Goal: Transaction & Acquisition: Purchase product/service

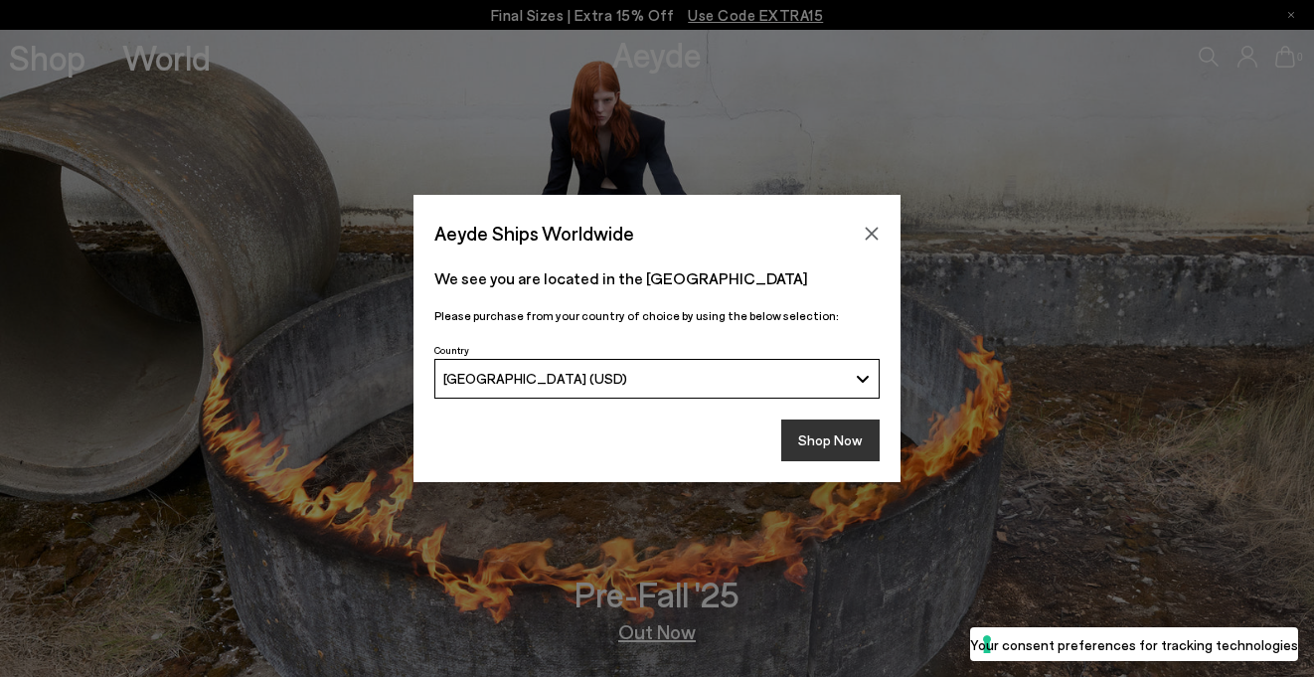
click at [812, 425] on button "Shop Now" at bounding box center [830, 440] width 98 height 42
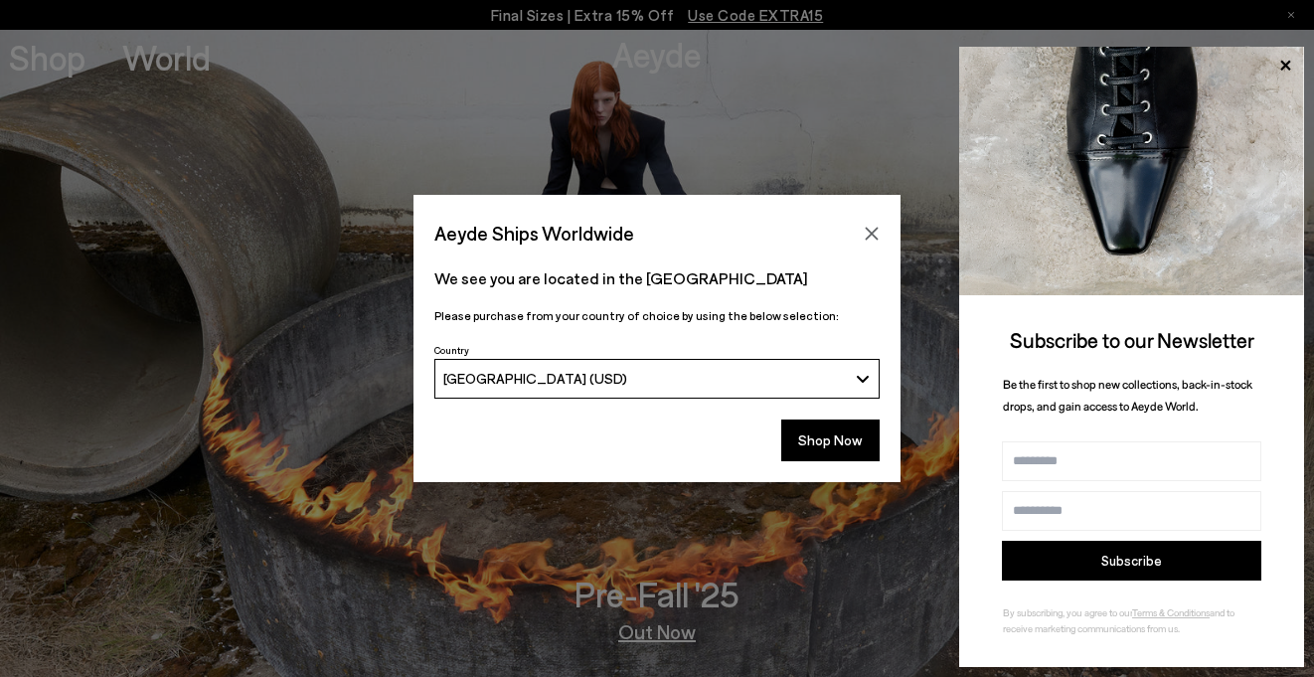
click at [43, 65] on div "Aeyde Ships Worldwide We see you are located in the United States Please purcha…" at bounding box center [657, 338] width 1314 height 677
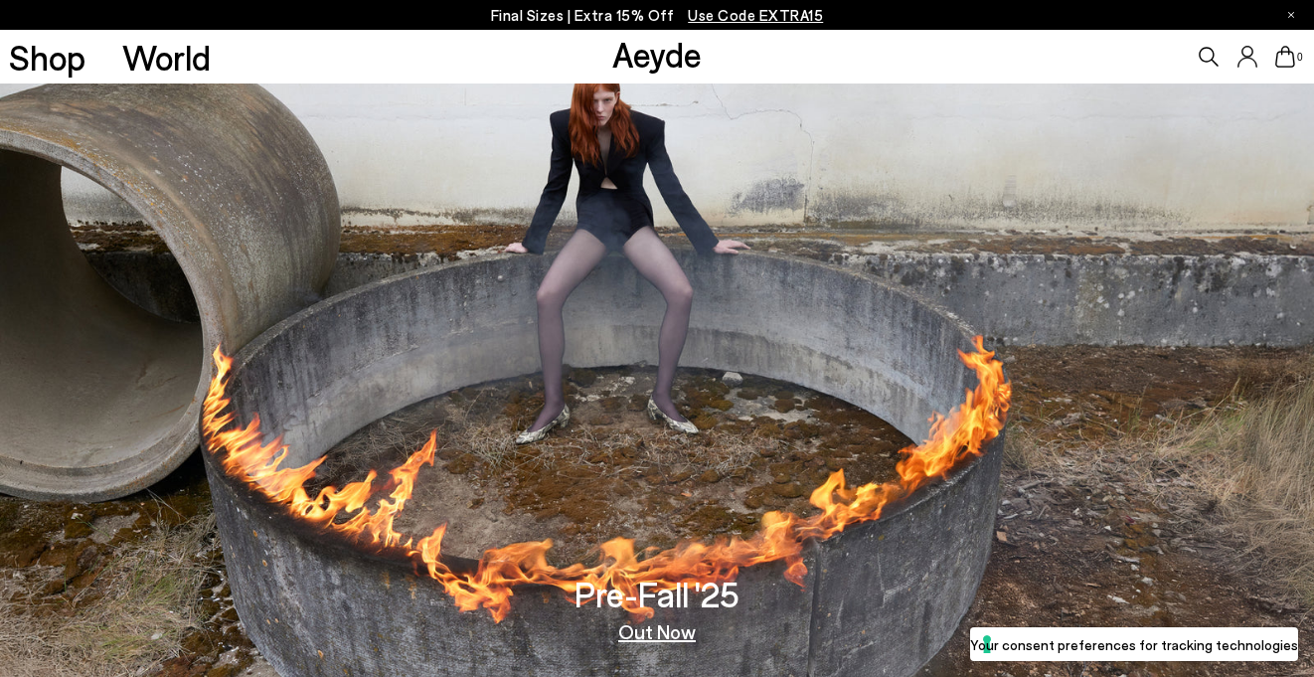
scroll to position [369, 0]
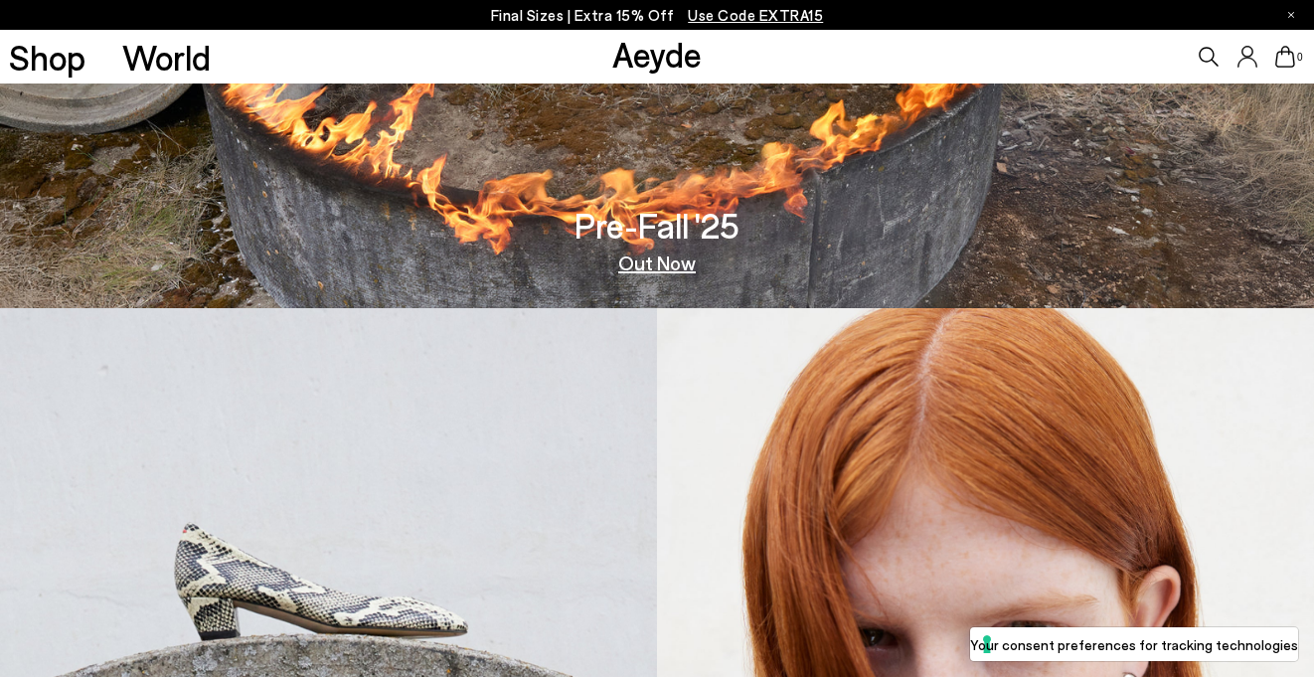
click at [673, 259] on link "Out Now" at bounding box center [657, 262] width 78 height 20
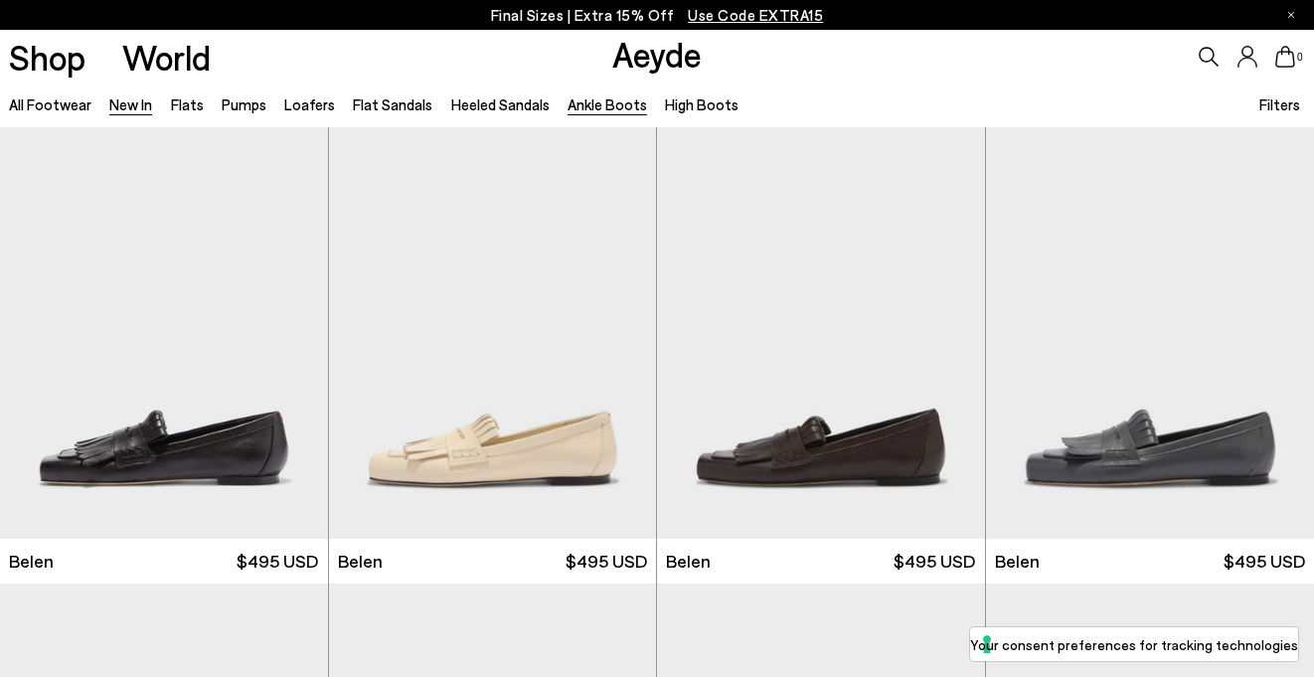
click at [613, 107] on link "Ankle Boots" at bounding box center [606, 104] width 79 height 18
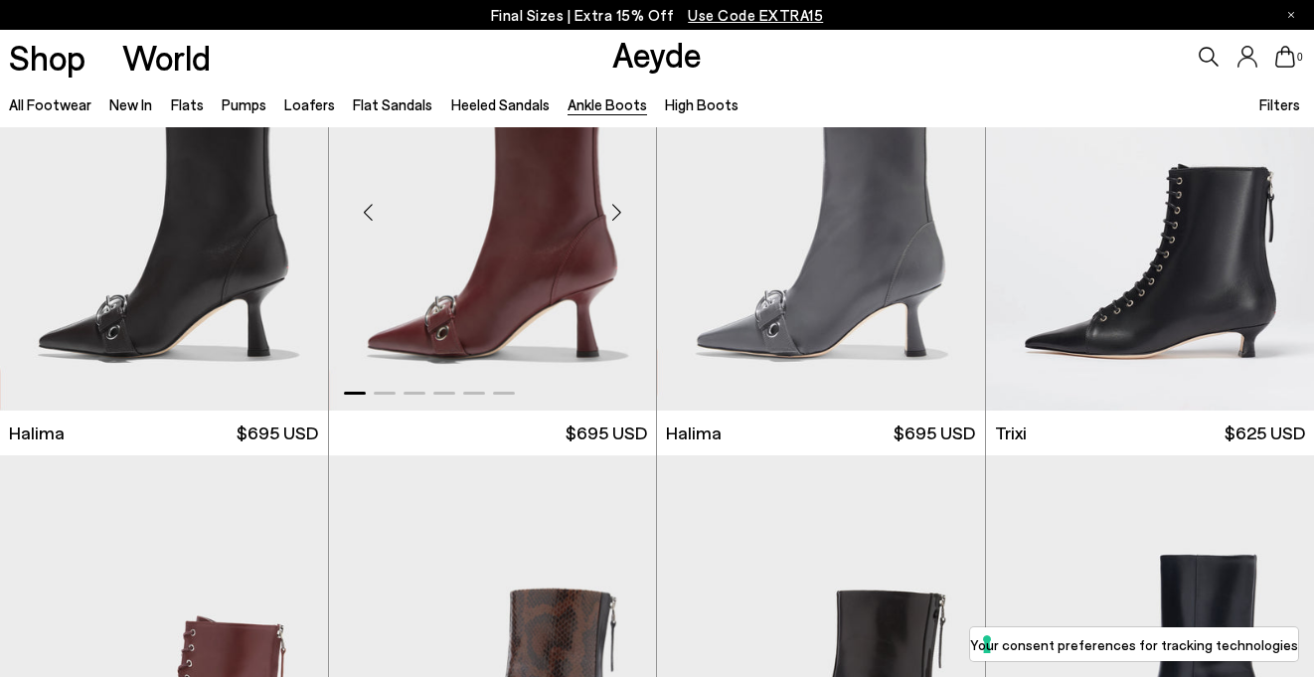
scroll to position [90, 0]
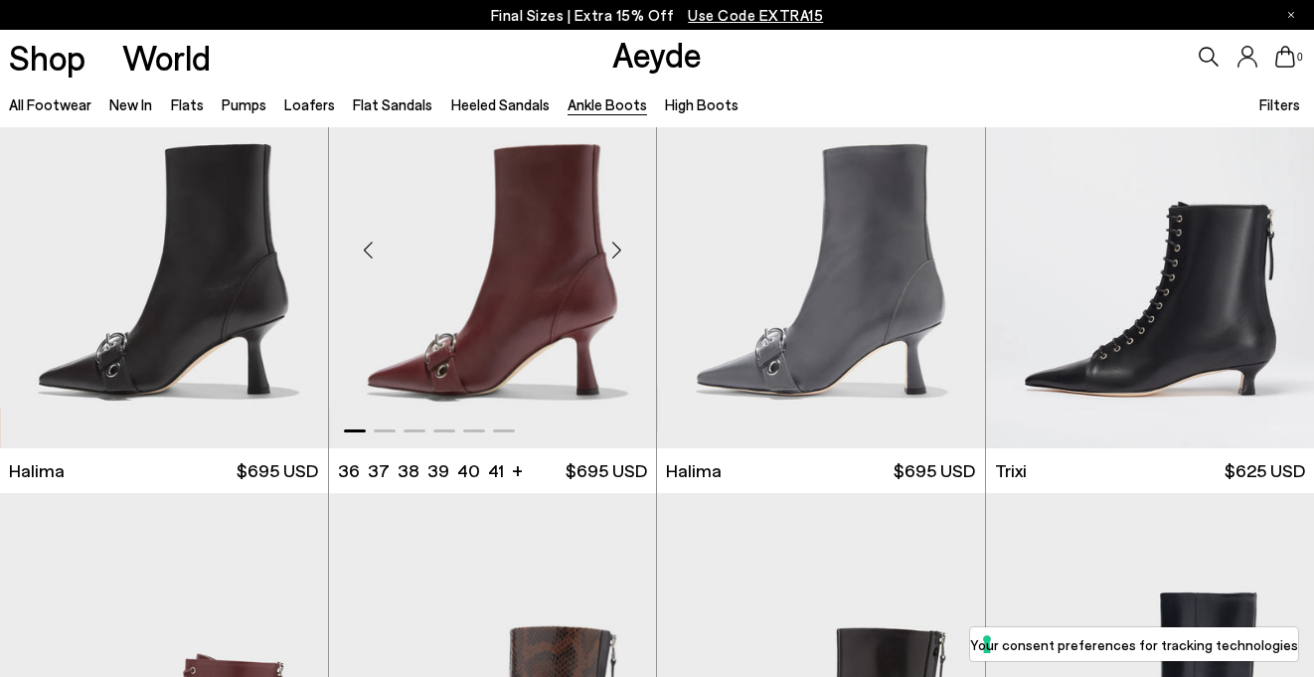
click at [616, 254] on div "Next slide" at bounding box center [616, 251] width 60 height 60
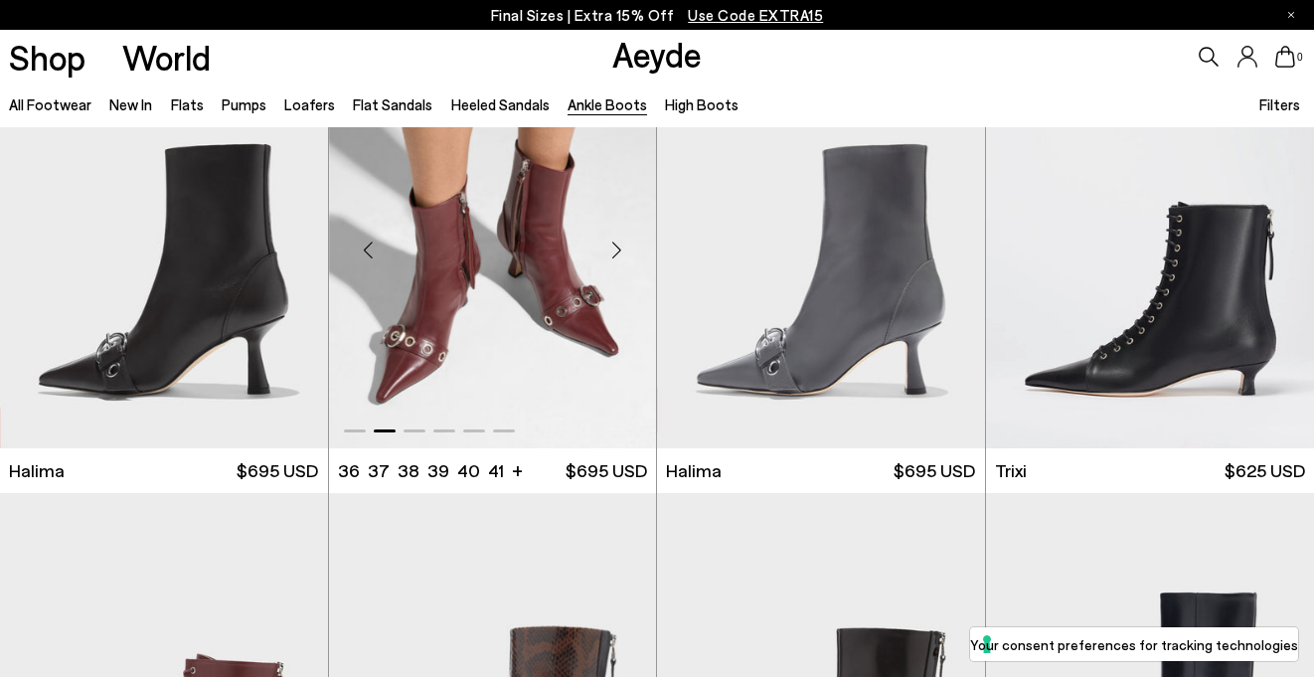
click at [616, 254] on div "Next slide" at bounding box center [616, 251] width 60 height 60
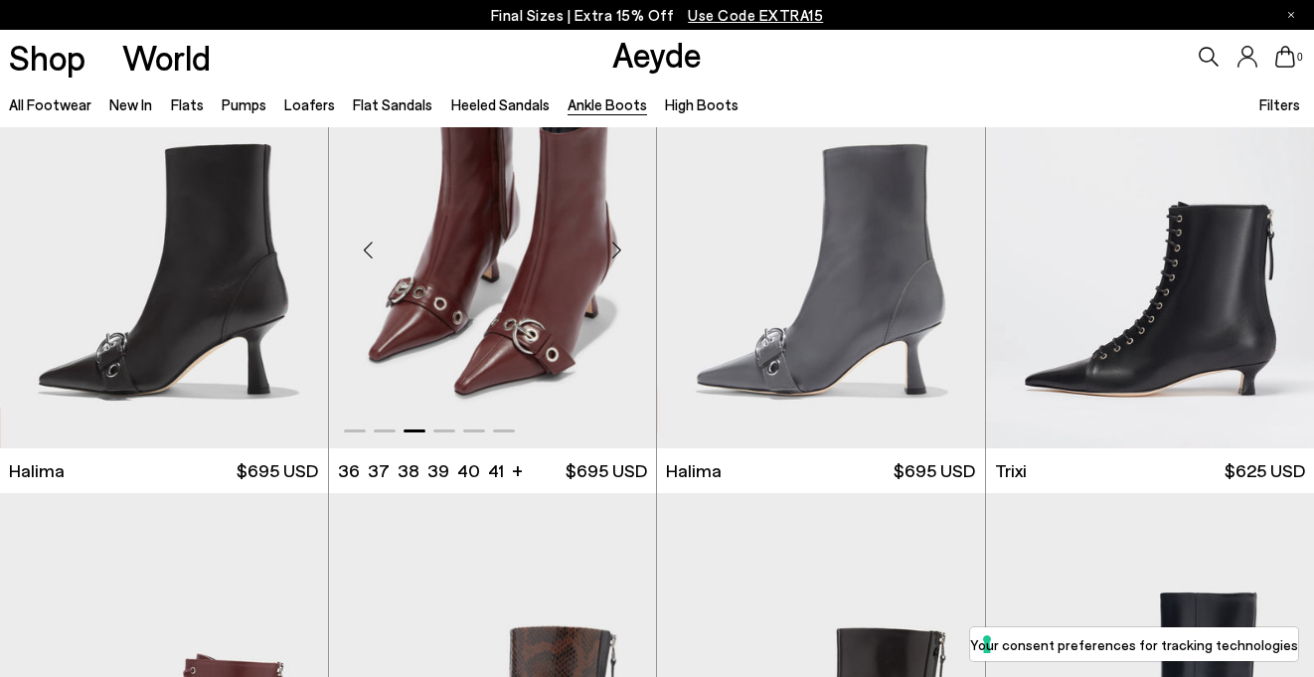
click at [538, 302] on img "3 / 6" at bounding box center [493, 242] width 328 height 411
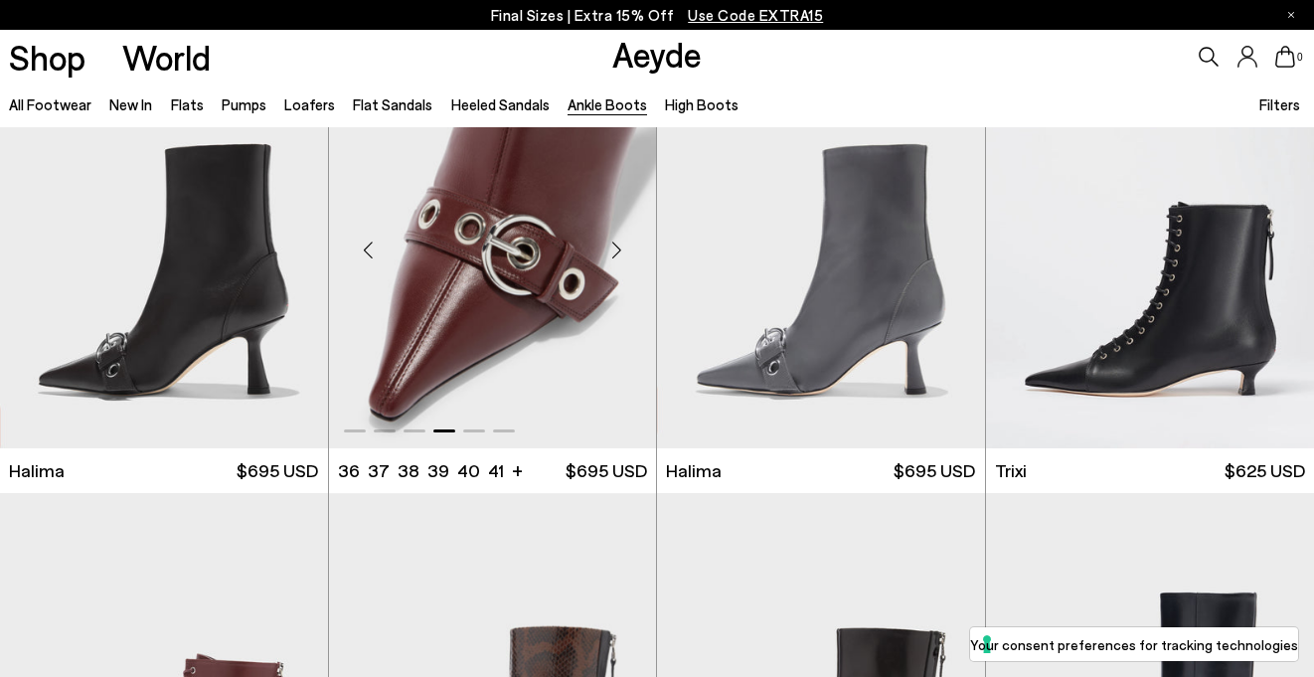
click at [418, 469] on ul "36 37 38 39 40 41 +" at bounding box center [418, 470] width 160 height 25
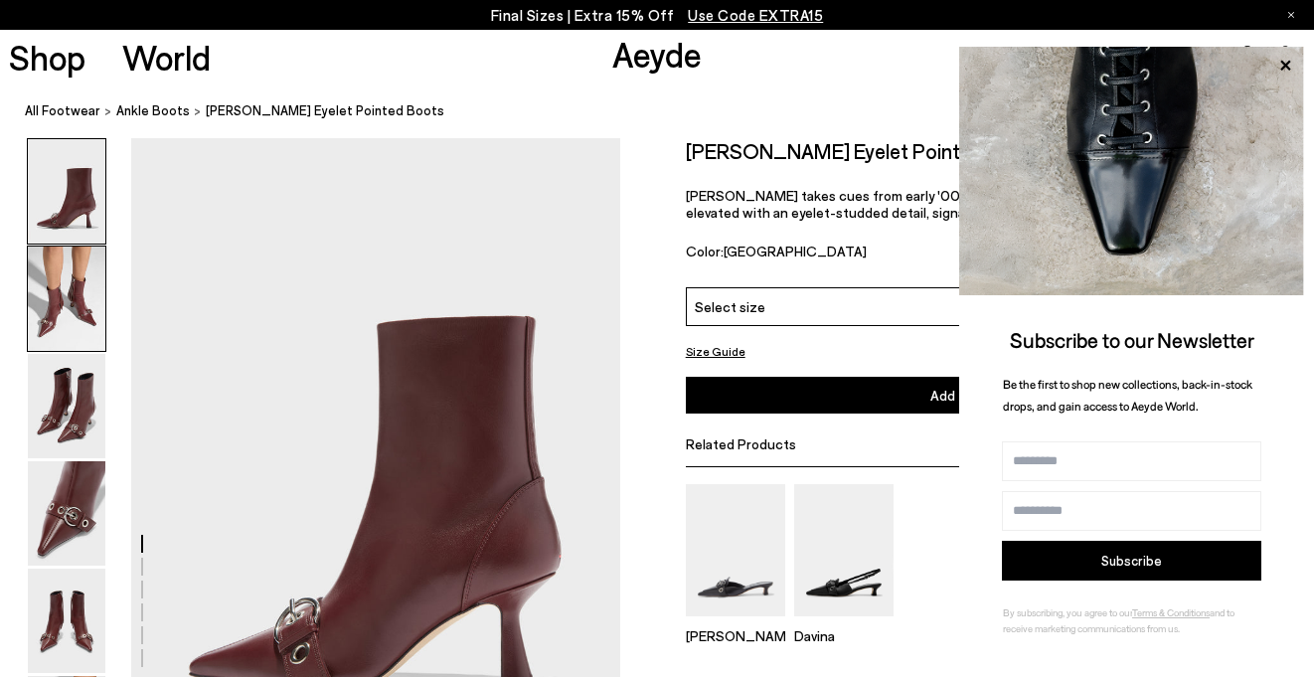
click at [76, 306] on img at bounding box center [67, 298] width 78 height 104
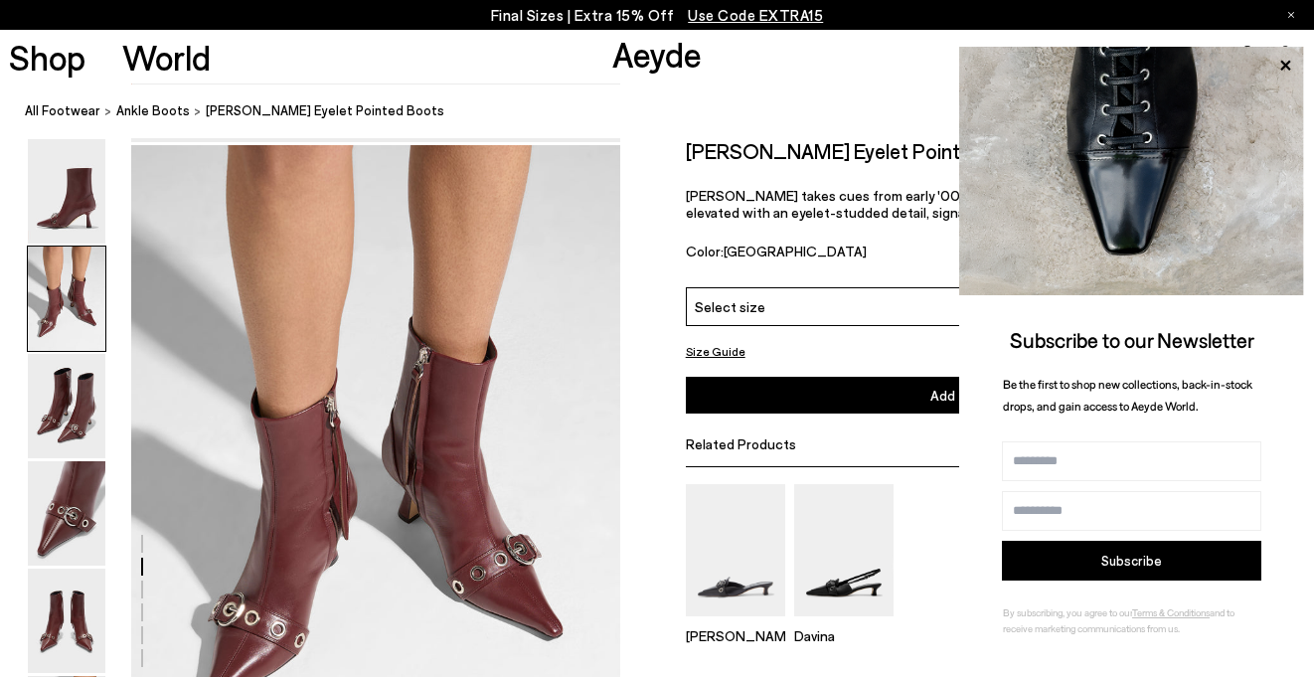
scroll to position [650, 0]
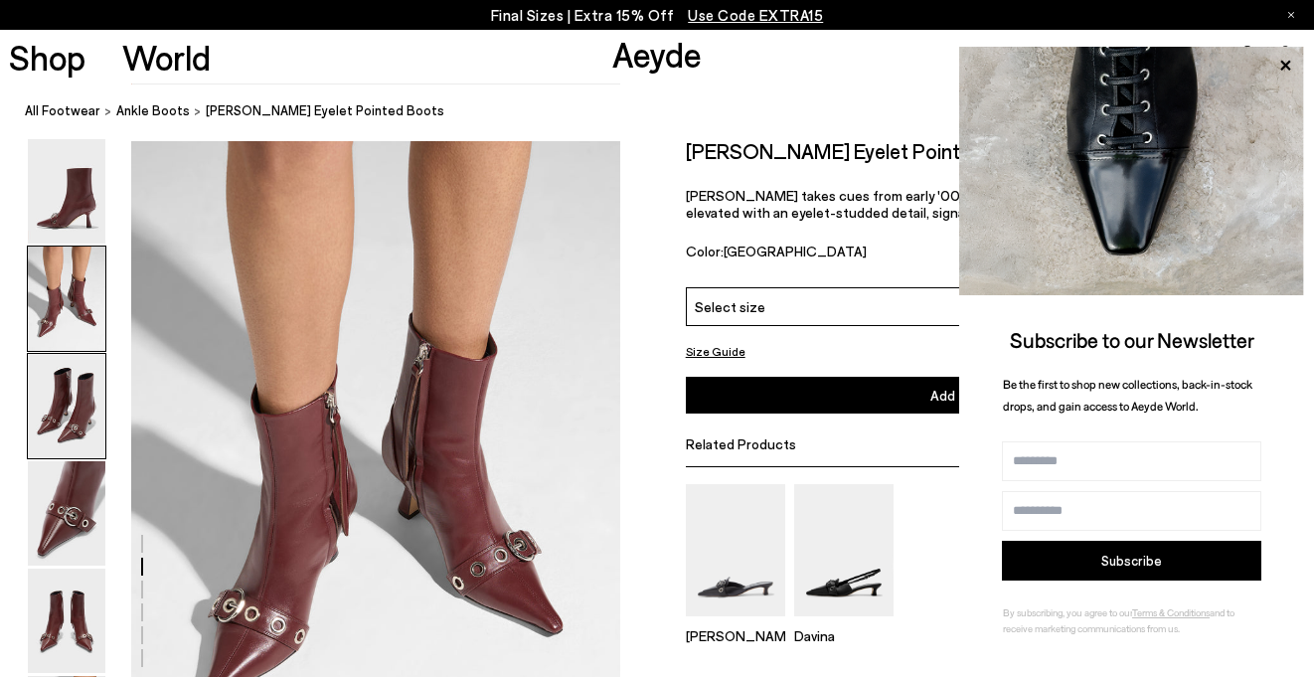
click at [43, 421] on img at bounding box center [67, 406] width 78 height 104
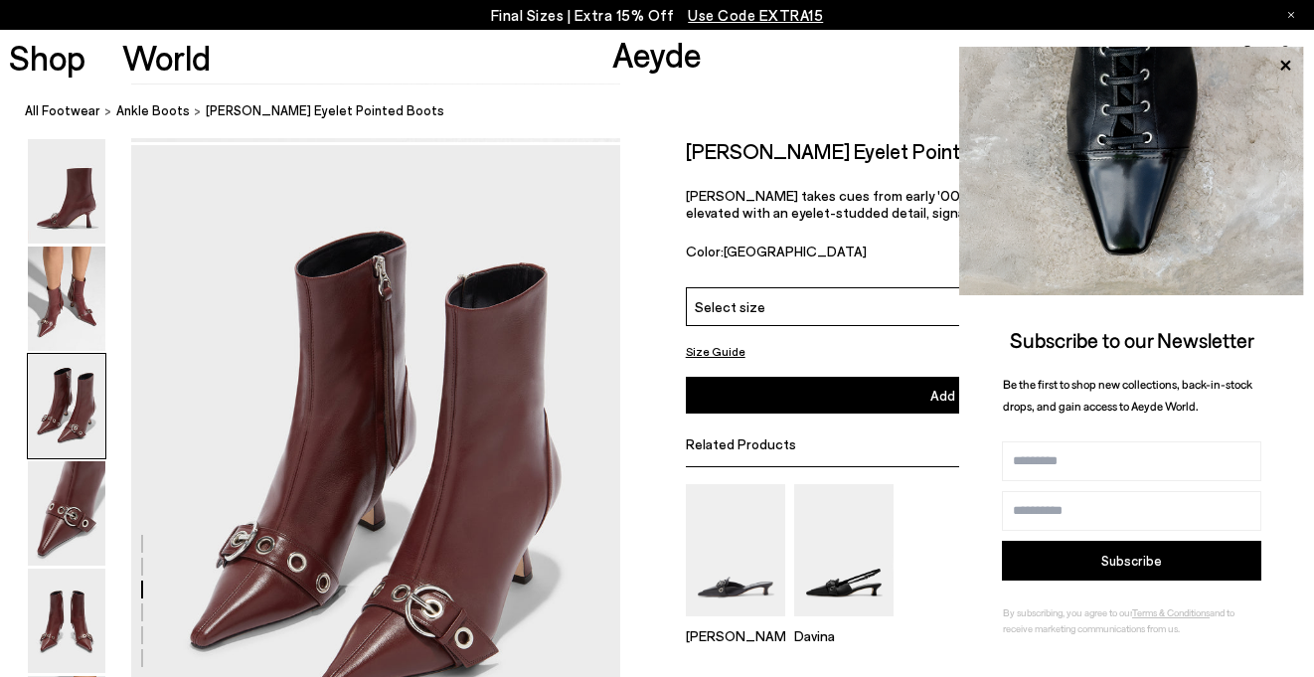
scroll to position [1305, 0]
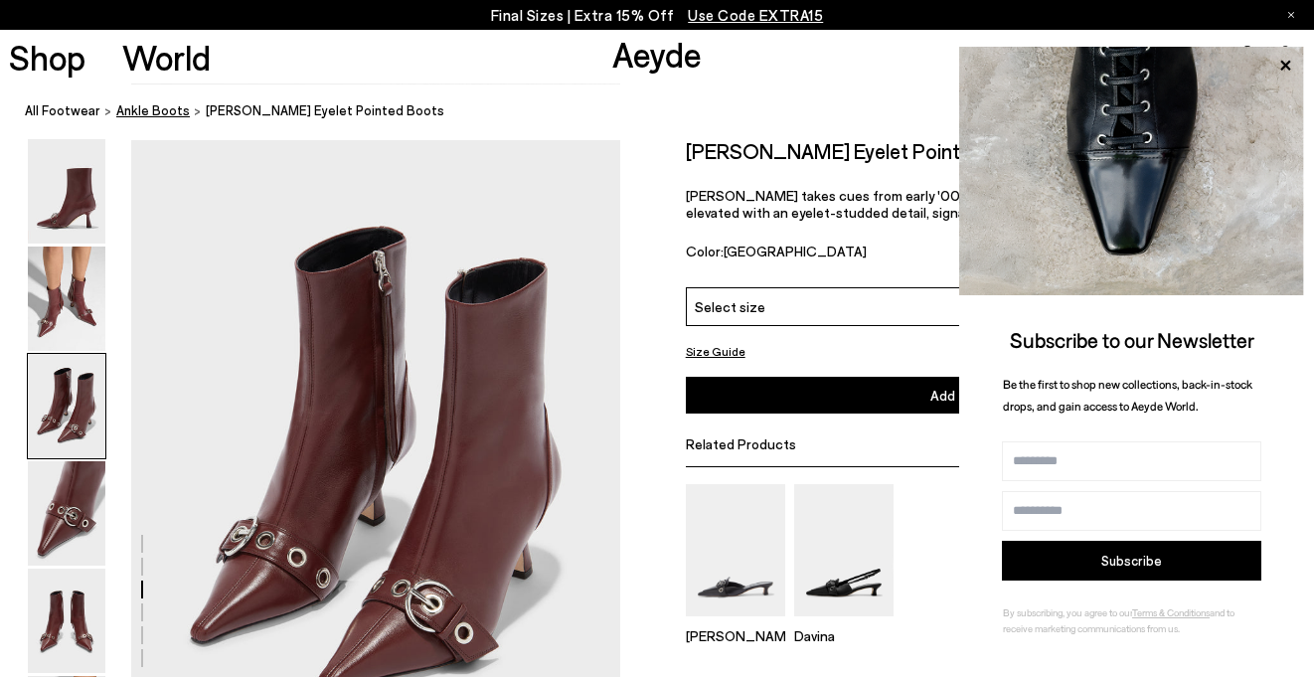
click at [157, 106] on span "Ankle Boots" at bounding box center [153, 109] width 74 height 16
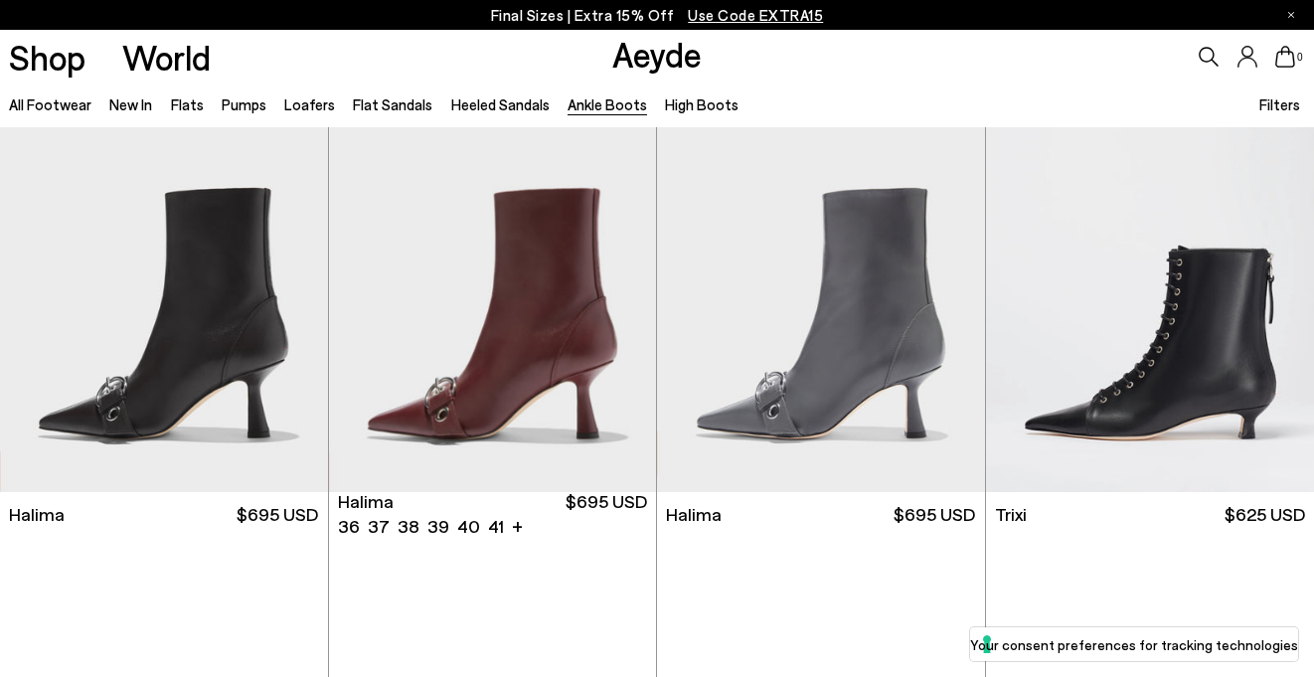
scroll to position [66, 0]
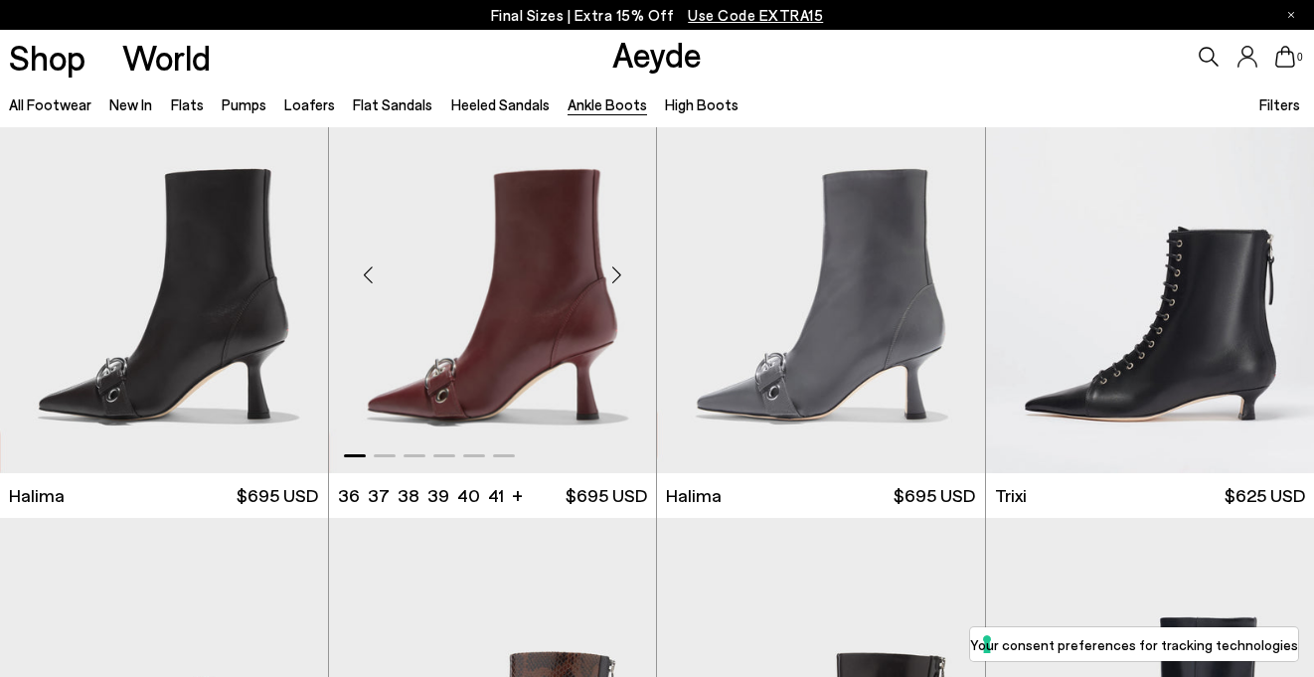
click at [615, 275] on div "Next slide" at bounding box center [616, 275] width 60 height 60
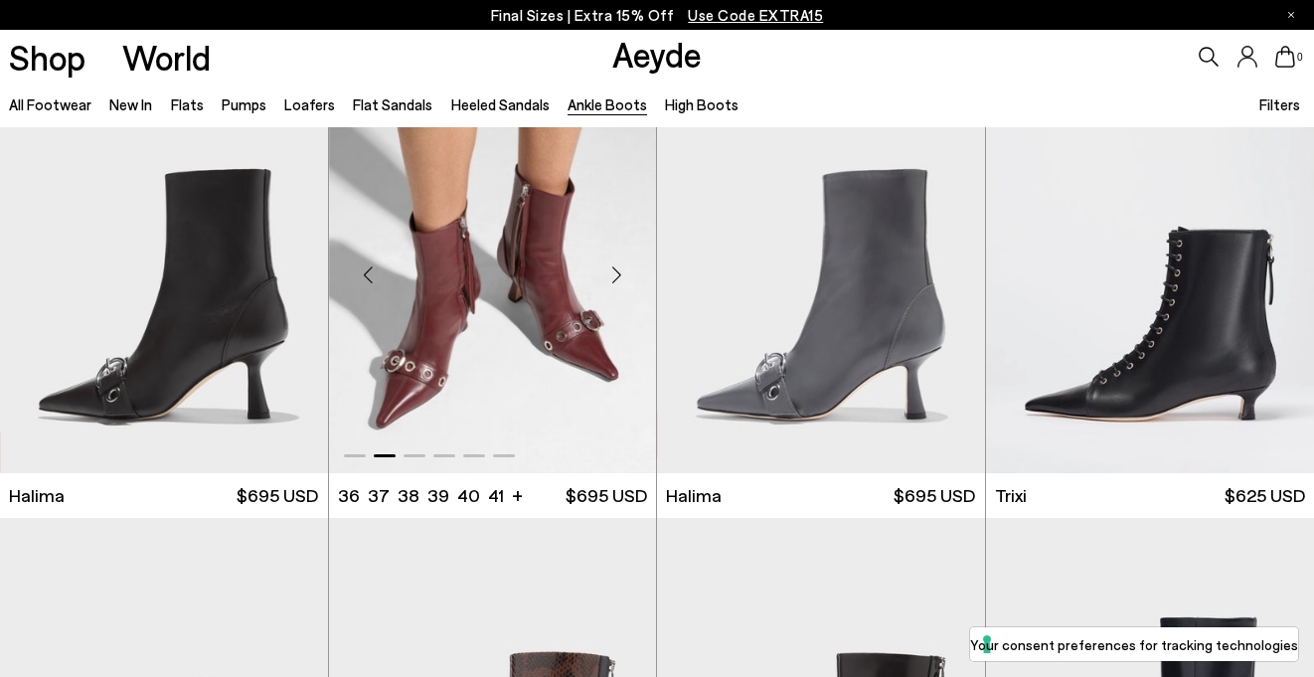
click at [615, 275] on div "Next slide" at bounding box center [616, 275] width 60 height 60
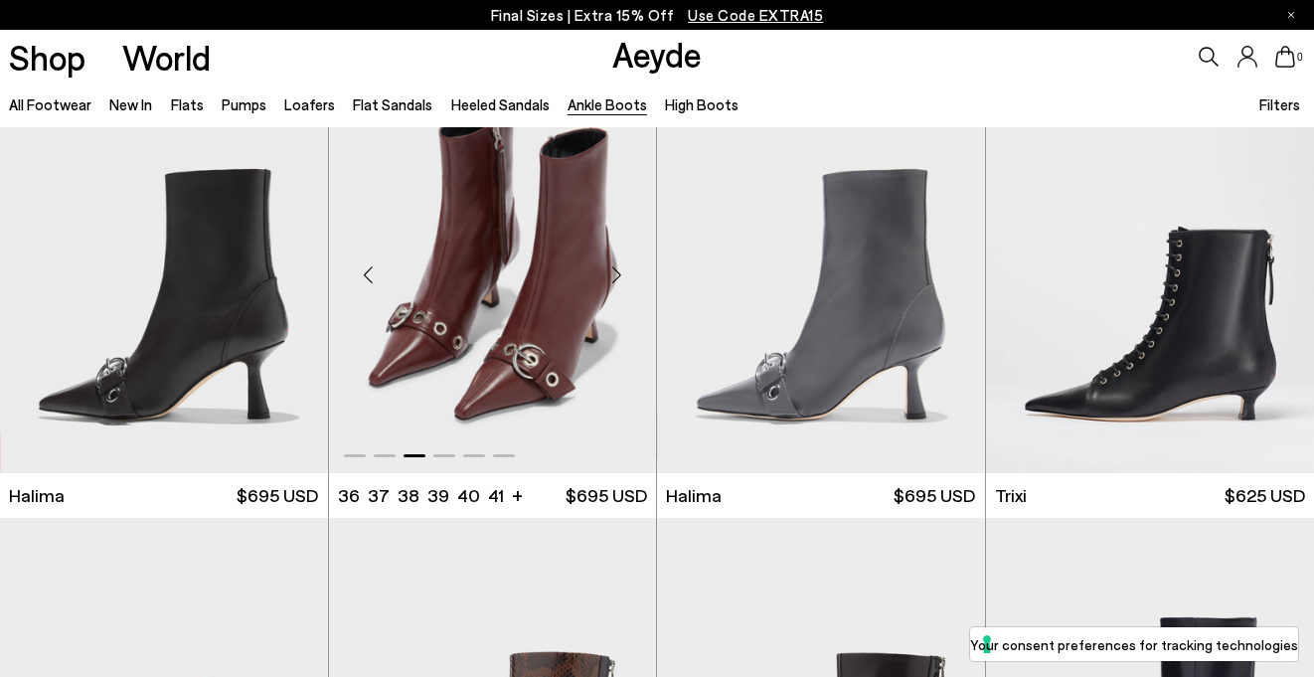
click at [615, 275] on div "Next slide" at bounding box center [616, 275] width 60 height 60
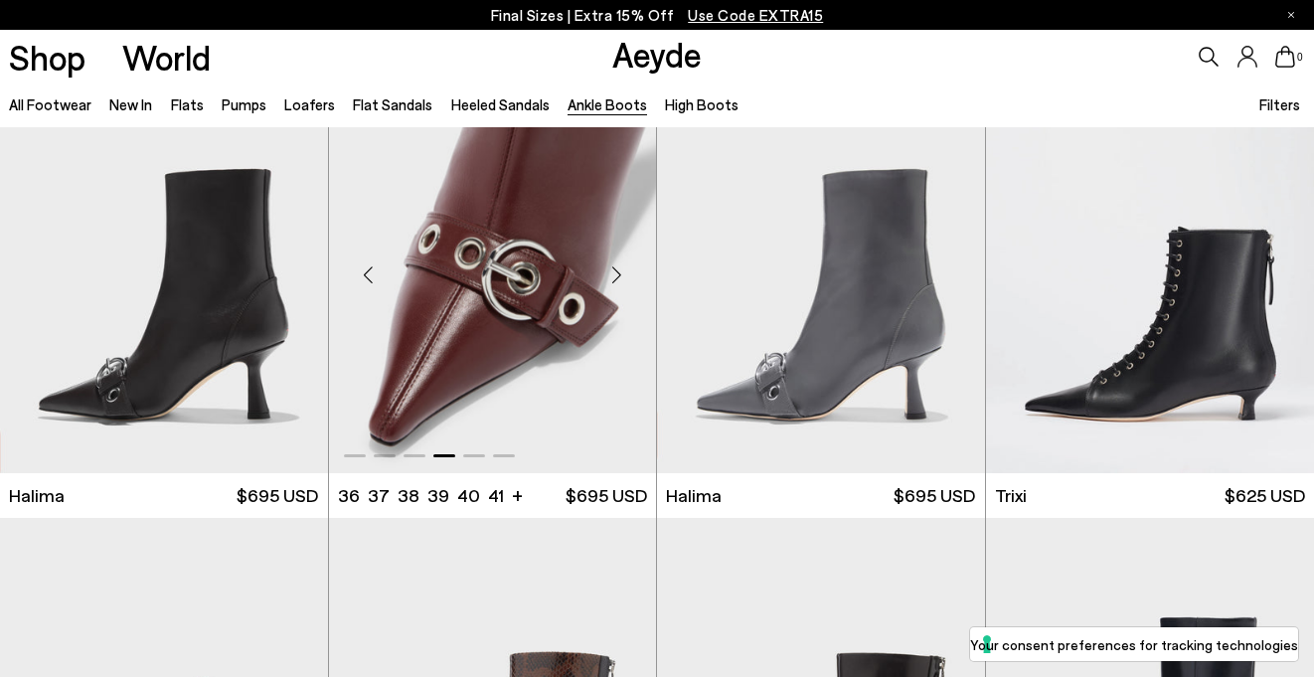
click at [615, 275] on div "Next slide" at bounding box center [616, 275] width 60 height 60
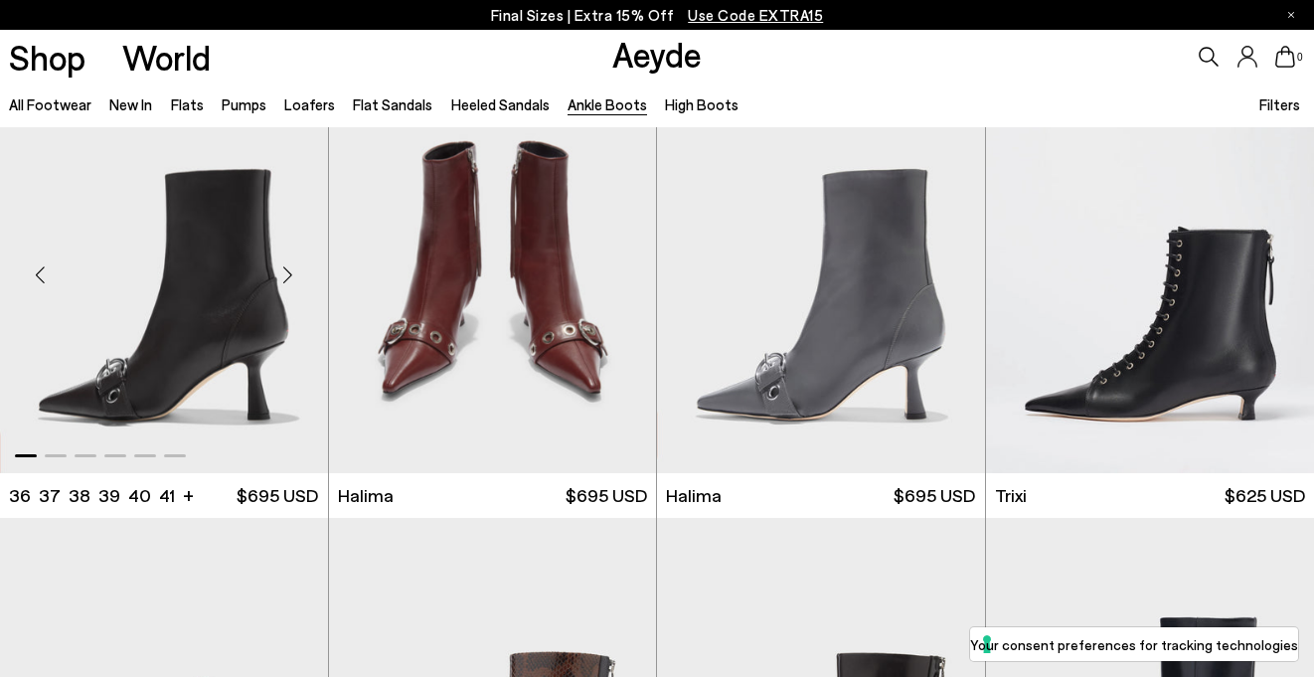
click at [285, 276] on div "Next slide" at bounding box center [288, 275] width 60 height 60
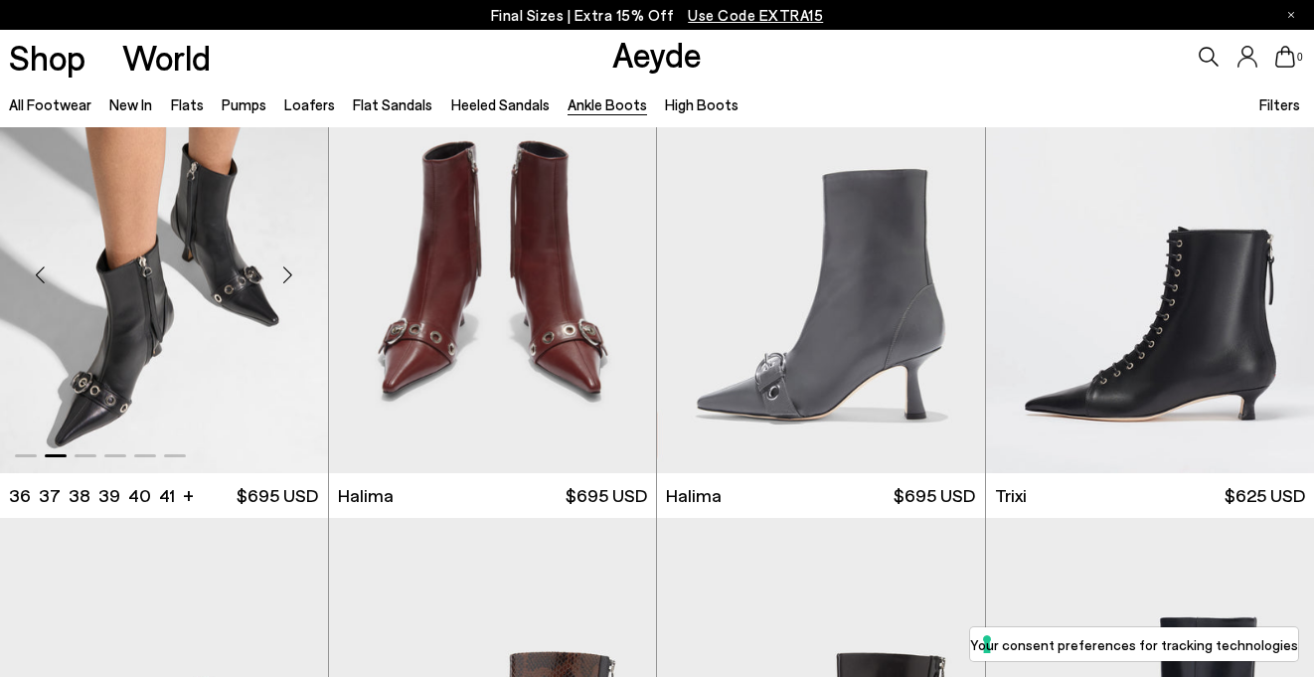
click at [285, 276] on div "Next slide" at bounding box center [288, 275] width 60 height 60
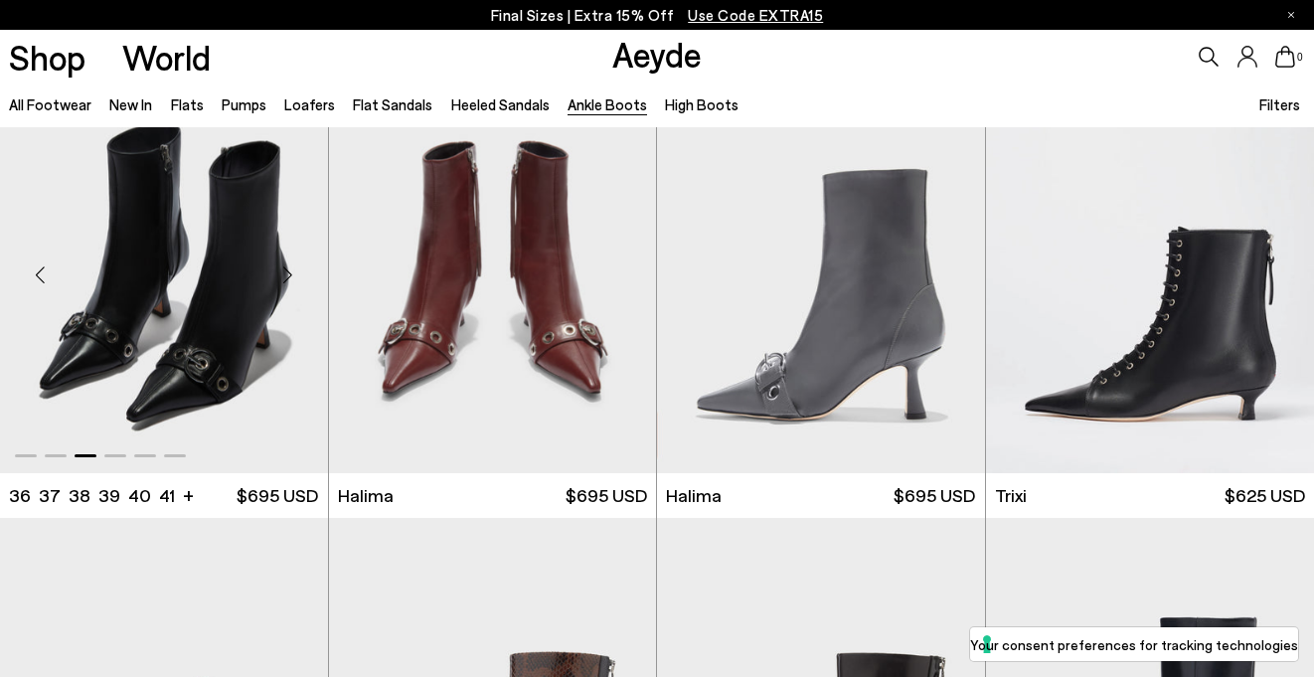
click at [285, 276] on div "Next slide" at bounding box center [288, 275] width 60 height 60
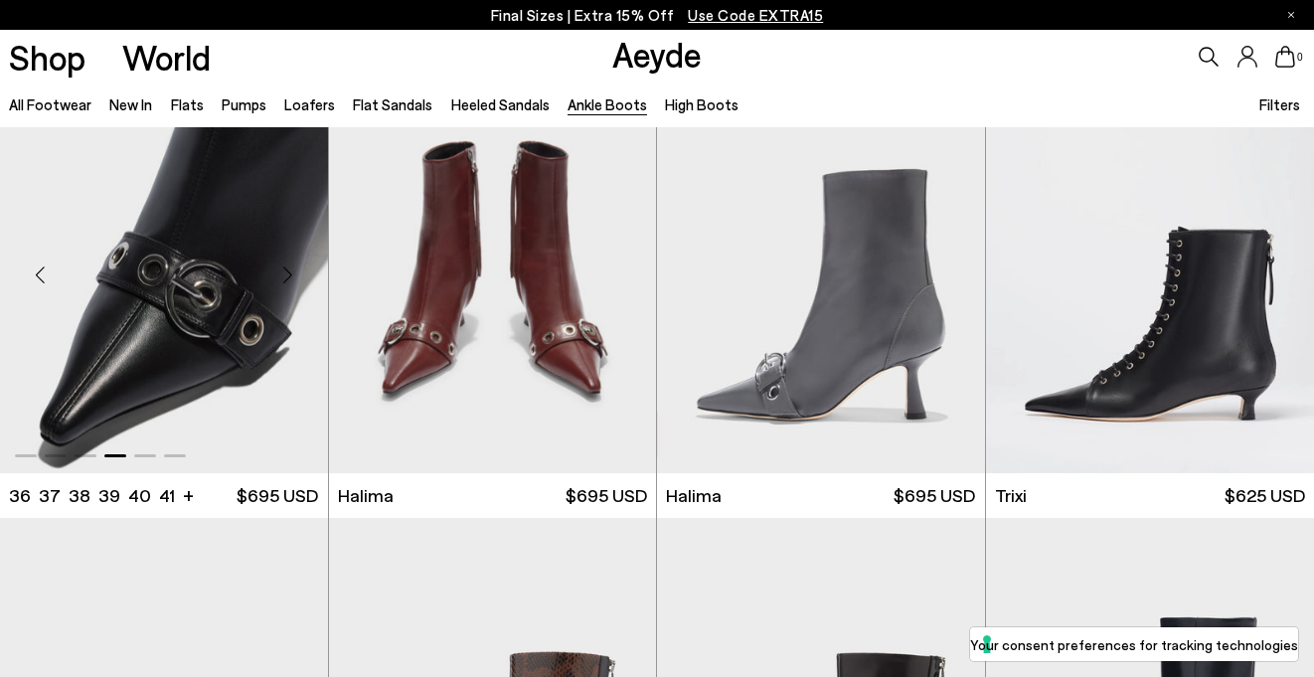
click at [285, 276] on div "Next slide" at bounding box center [288, 275] width 60 height 60
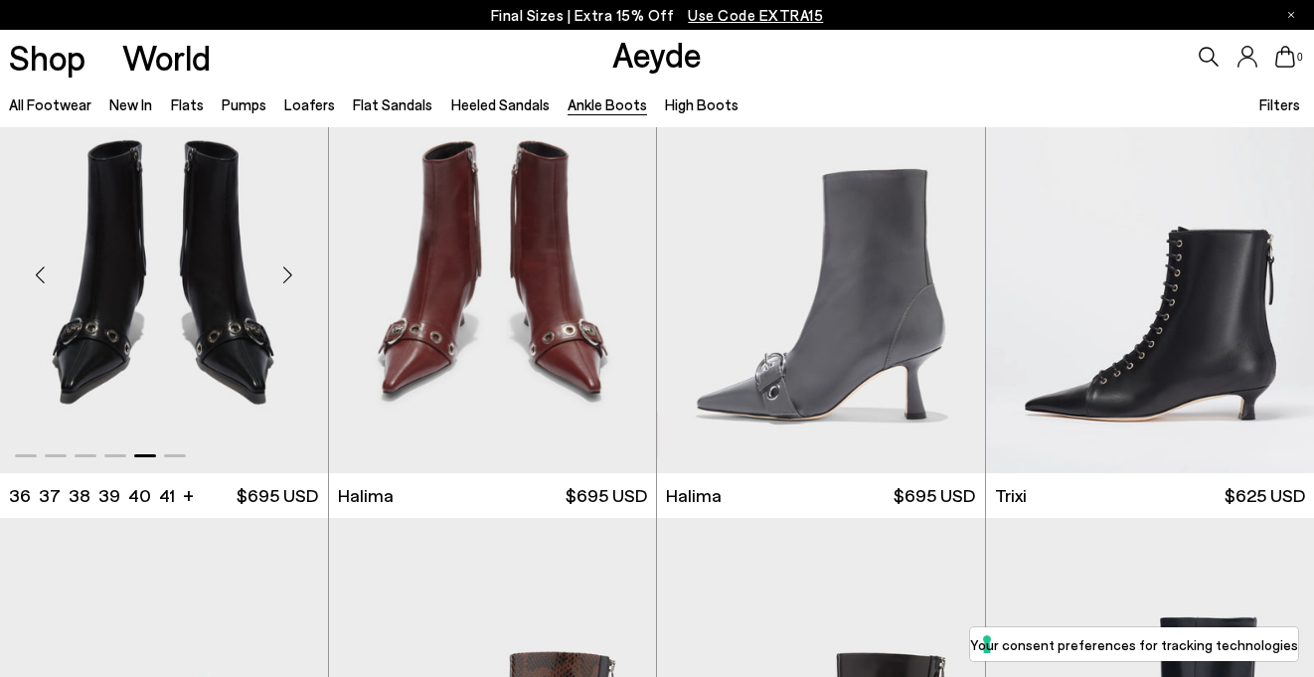
click at [285, 276] on div "Next slide" at bounding box center [288, 275] width 60 height 60
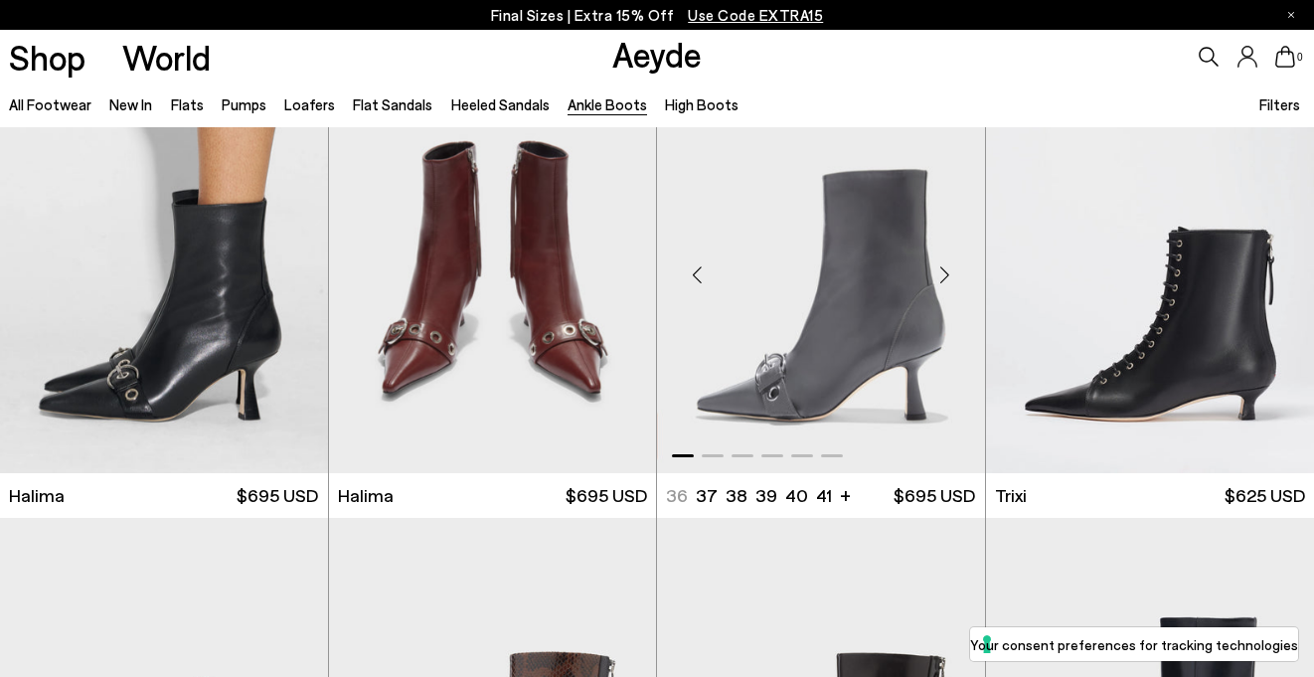
click at [952, 275] on div "Next slide" at bounding box center [945, 275] width 60 height 60
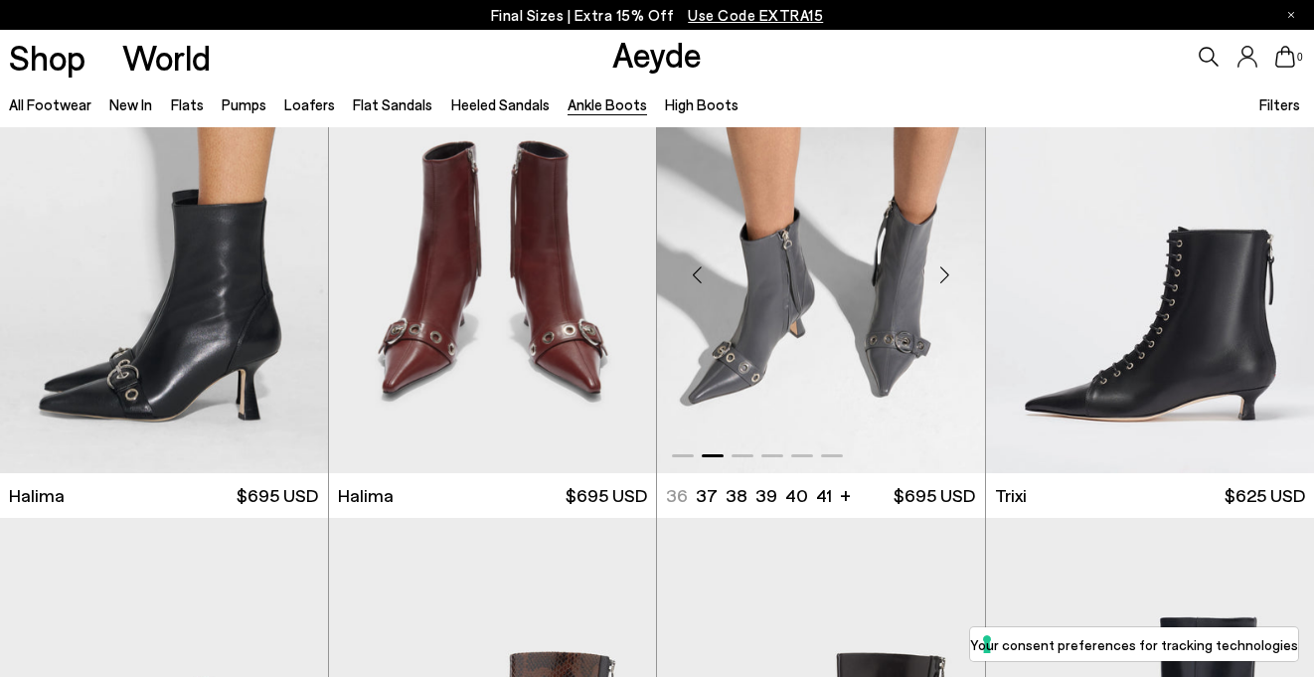
click at [952, 275] on div "Next slide" at bounding box center [945, 275] width 60 height 60
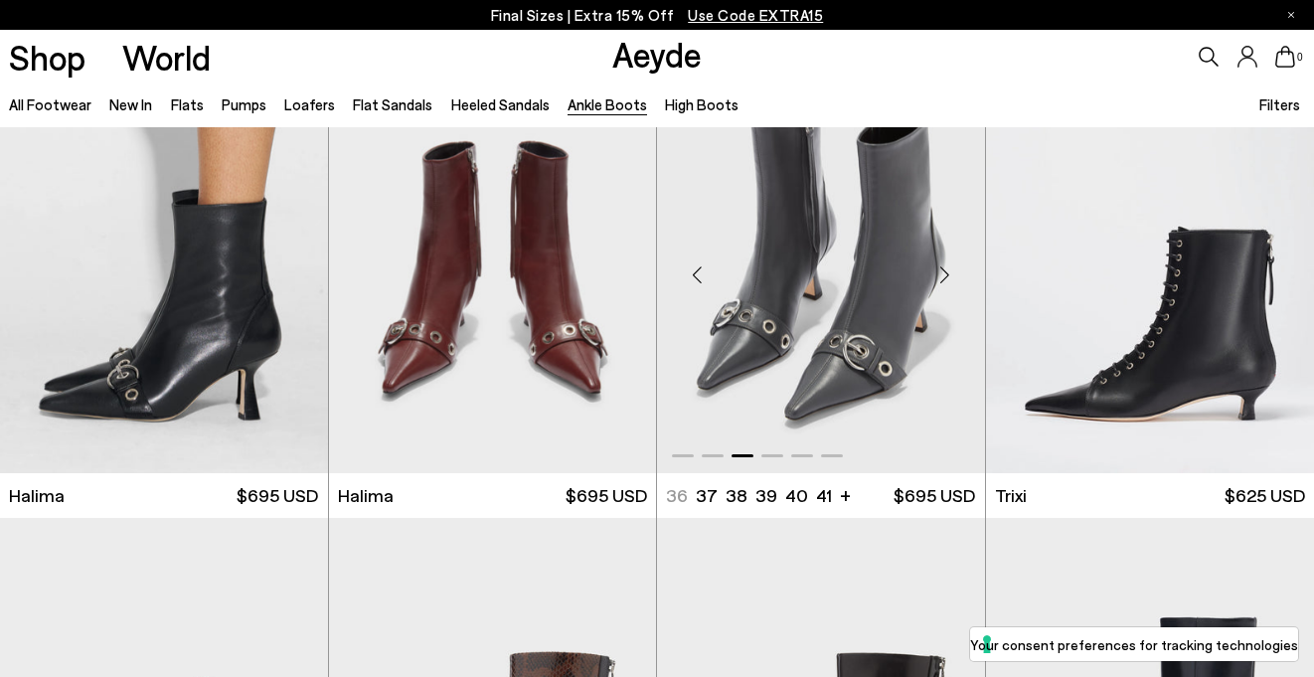
click at [952, 275] on div "Next slide" at bounding box center [945, 275] width 60 height 60
